Goal: Information Seeking & Learning: Learn about a topic

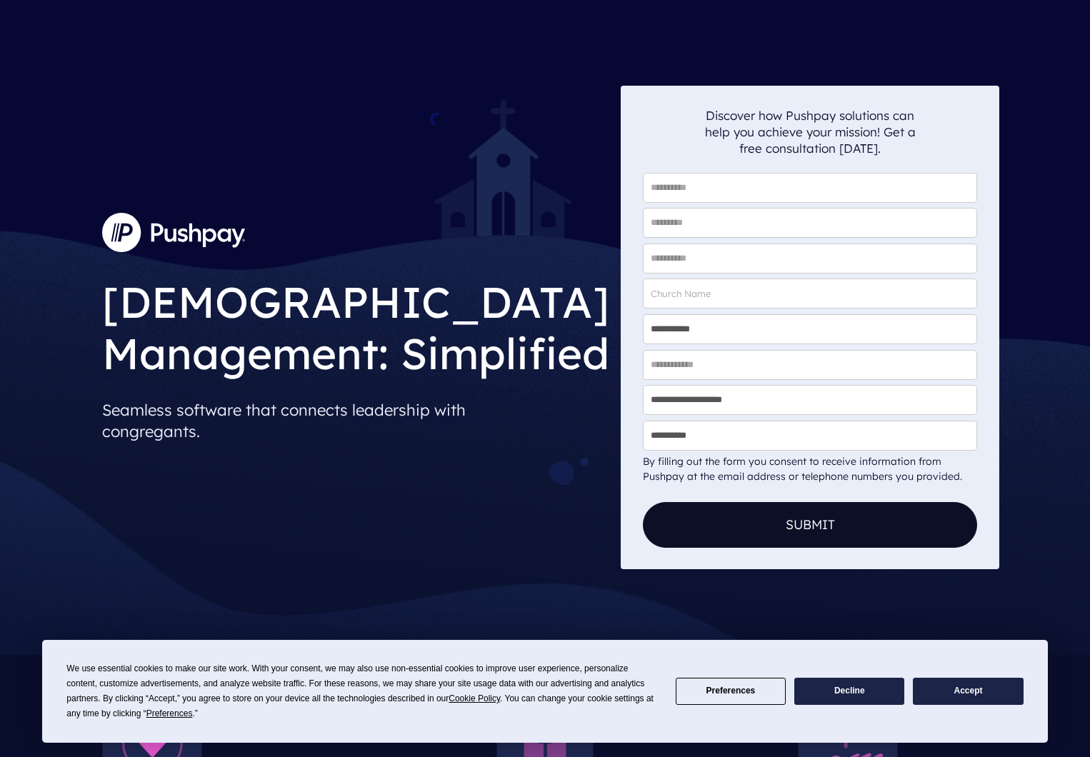
click at [982, 692] on button "Accept" at bounding box center [968, 692] width 110 height 28
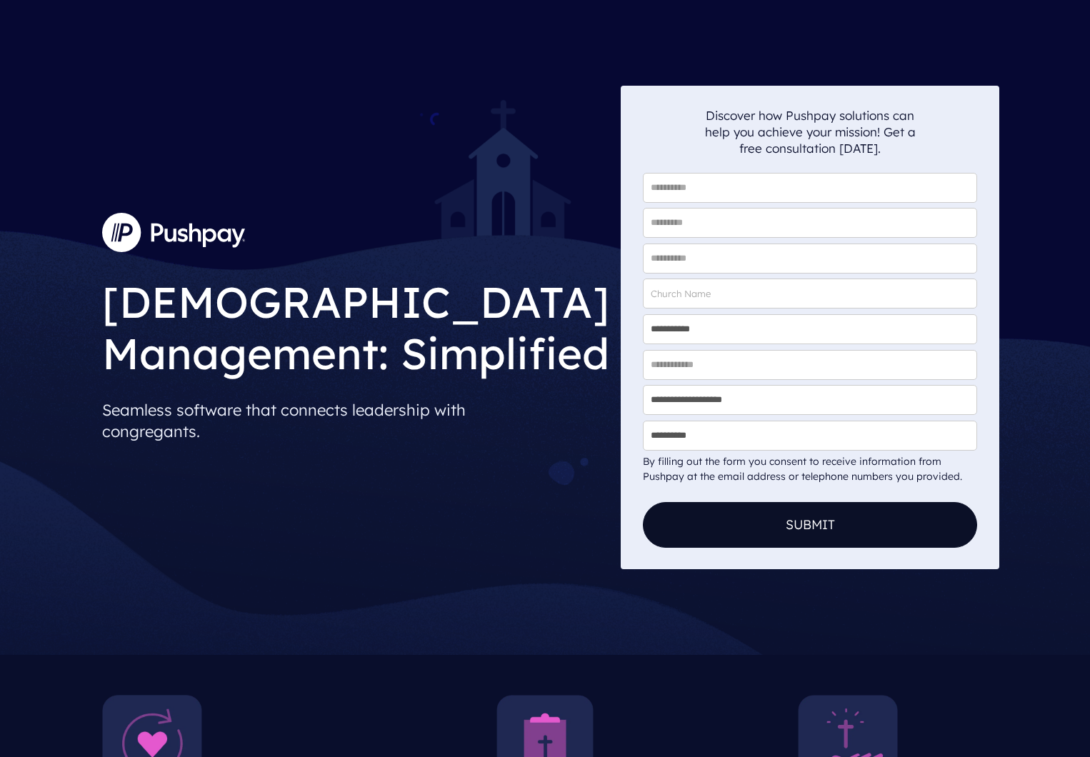
click at [184, 214] on img at bounding box center [173, 232] width 143 height 39
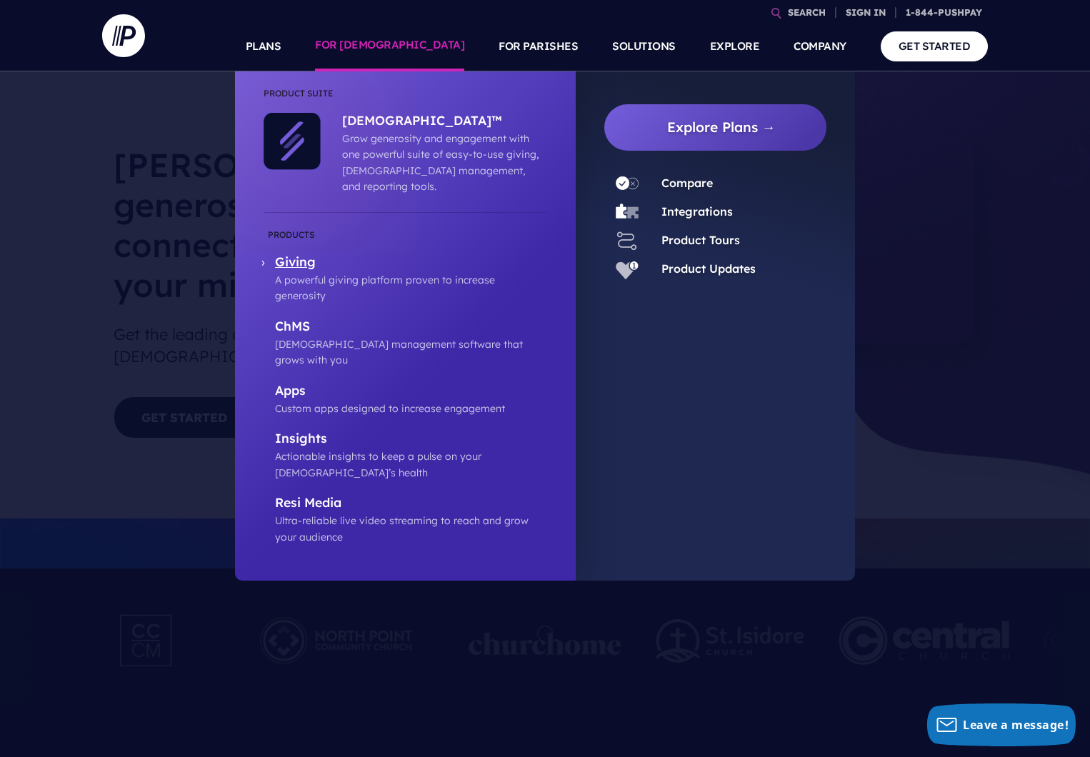
click at [299, 254] on p "Giving" at bounding box center [411, 263] width 272 height 18
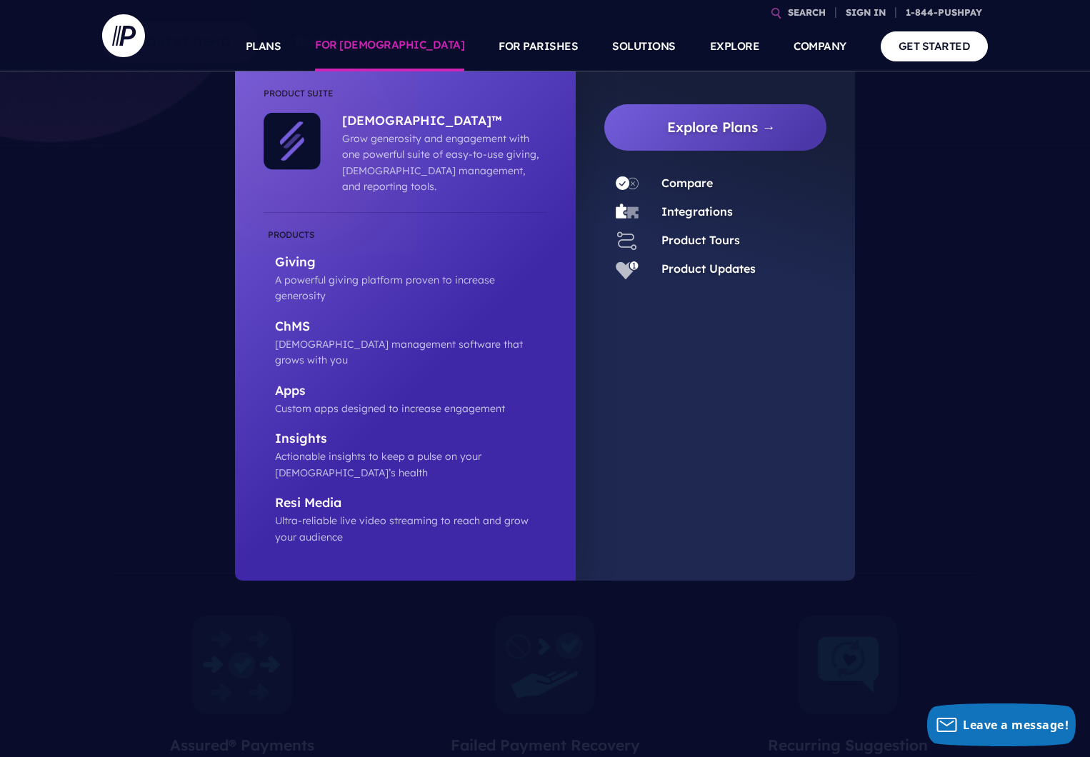
scroll to position [351, 0]
click at [301, 431] on p "Insights" at bounding box center [411, 440] width 272 height 18
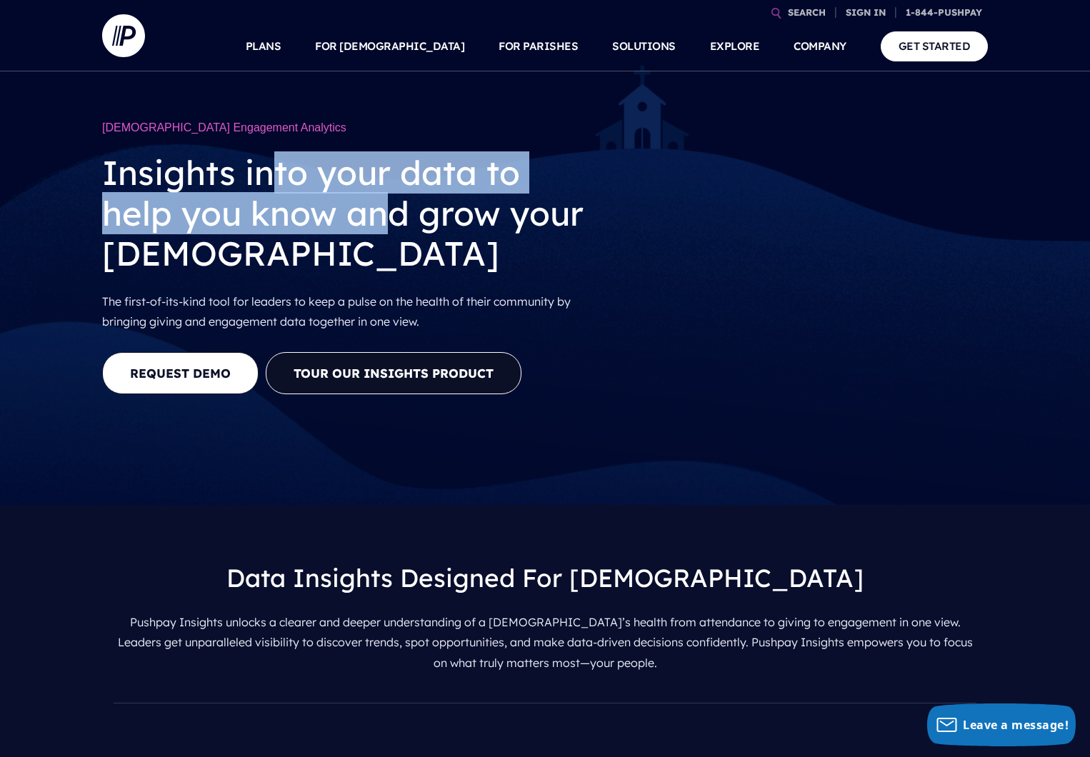
drag, startPoint x: 284, startPoint y: 179, endPoint x: 411, endPoint y: 204, distance: 130.4
click at [404, 204] on h2 "Insights into your data to help you know and grow your church" at bounding box center [347, 213] width 490 height 144
click at [411, 204] on h2 "Insights into your data to help you know and grow your church" at bounding box center [347, 213] width 490 height 144
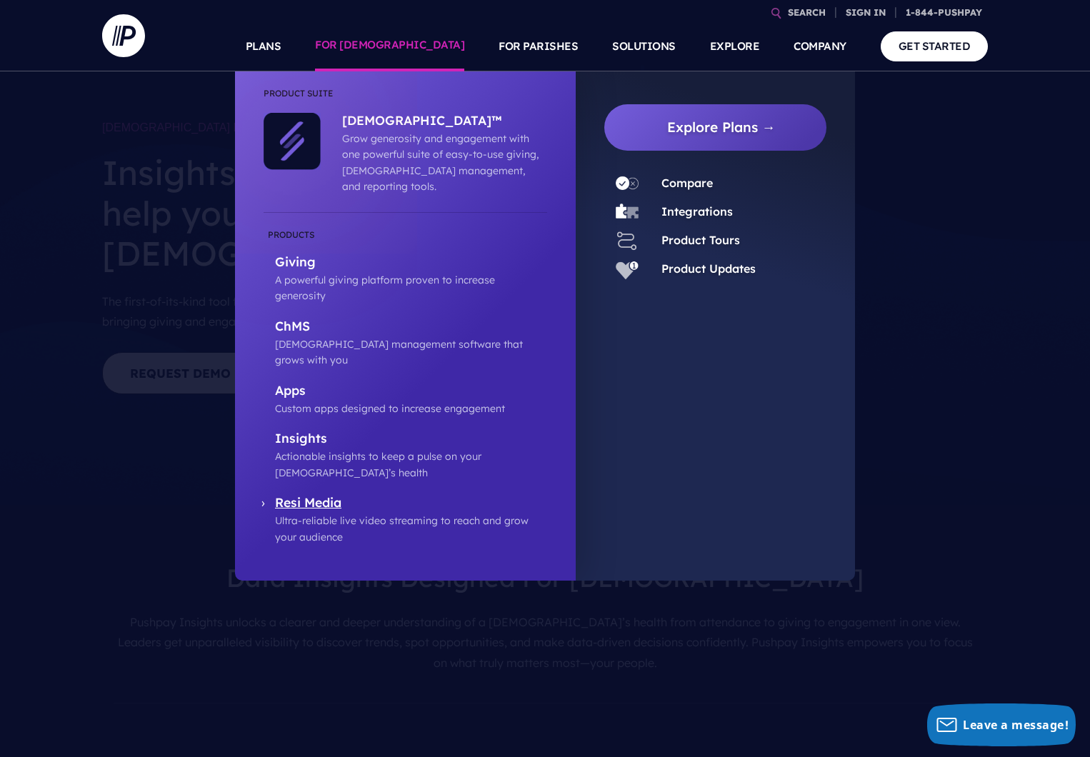
click at [304, 495] on p "Resi Media" at bounding box center [411, 504] width 272 height 18
click at [298, 383] on p "Apps" at bounding box center [411, 392] width 272 height 18
